Goal: Download file/media

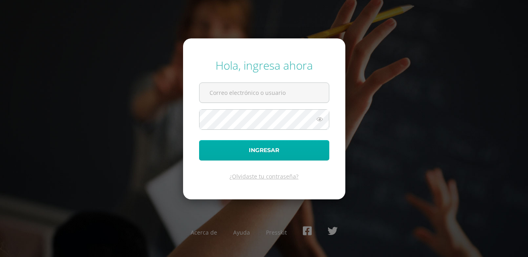
type input "429@laestrella.edu.gt"
click at [266, 157] on button "Ingresar" at bounding box center [264, 150] width 130 height 20
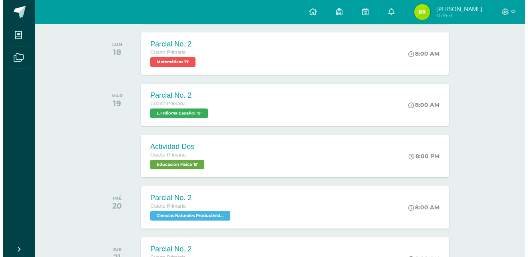
scroll to position [434, 0]
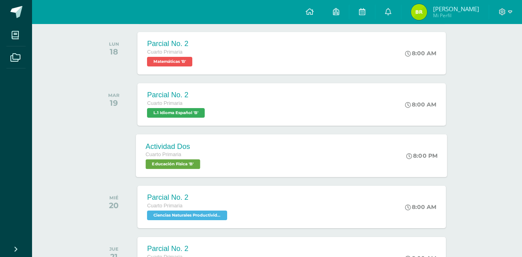
click at [194, 165] on span "Educación Física 'B'" at bounding box center [173, 164] width 54 height 10
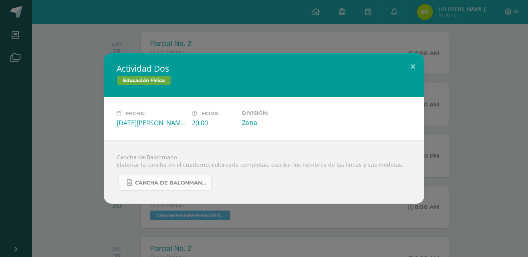
click at [191, 185] on span "Cancha de Balonmano.docx" at bounding box center [171, 183] width 72 height 6
